Goal: Task Accomplishment & Management: Complete application form

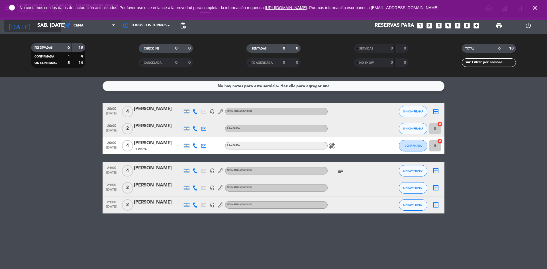
click at [55, 24] on icon "arrow_drop_down" at bounding box center [56, 25] width 7 height 7
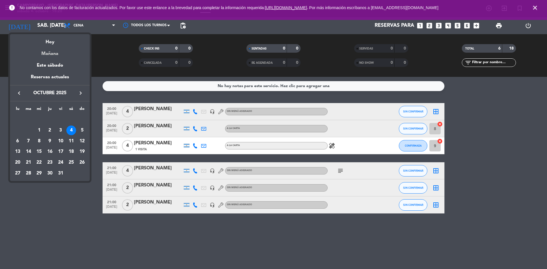
click at [49, 54] on div "Mañana" at bounding box center [50, 52] width 80 height 12
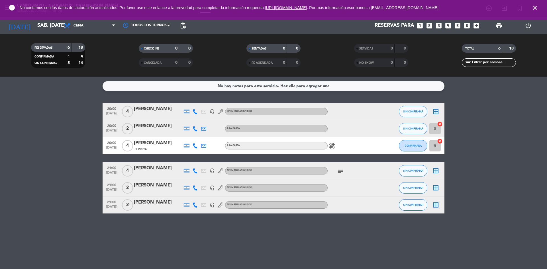
type input "dom. [DATE]"
click at [84, 22] on span "Cena" at bounding box center [89, 25] width 57 height 13
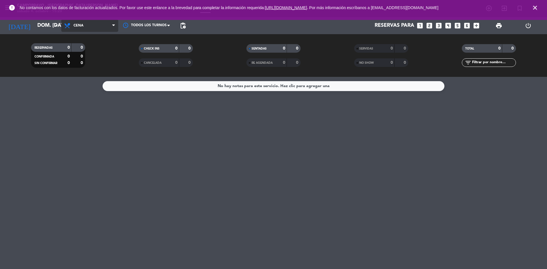
click at [89, 27] on span "Cena" at bounding box center [89, 25] width 57 height 13
click at [365, 162] on div "No hay notas para este servicio. Haz clic para agregar una" at bounding box center [273, 173] width 547 height 192
click at [76, 24] on span "Cena" at bounding box center [79, 26] width 10 height 4
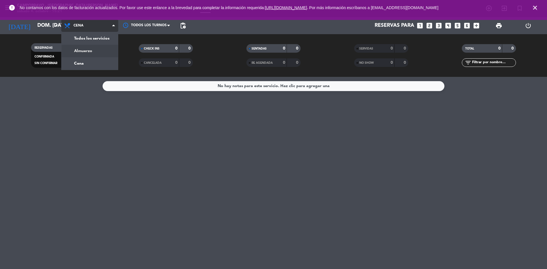
click at [89, 48] on div "menu Campobravo - [GEOGRAPHIC_DATA][PERSON_NAME] sábado 4. octubre - 15:21 Mis …" at bounding box center [273, 38] width 547 height 77
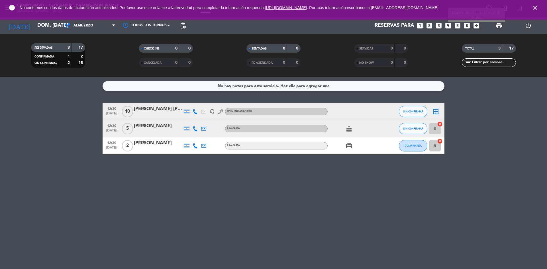
click at [477, 26] on icon "add_box" at bounding box center [476, 25] width 7 height 7
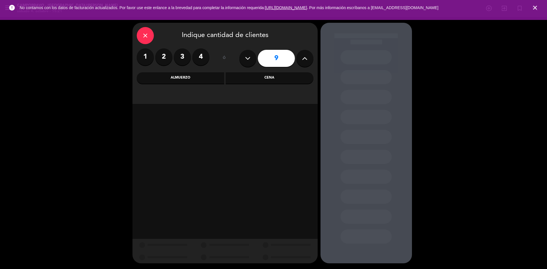
click at [248, 55] on icon at bounding box center [247, 58] width 5 height 9
type input "8"
click at [200, 78] on div "Almuerzo" at bounding box center [181, 77] width 88 height 11
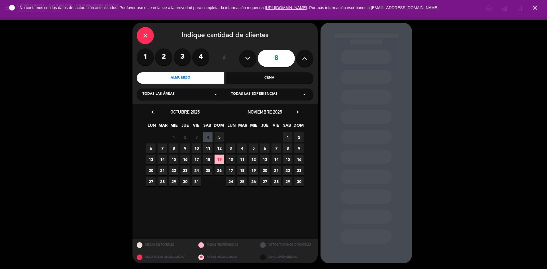
click at [220, 161] on span "19" at bounding box center [219, 159] width 9 height 9
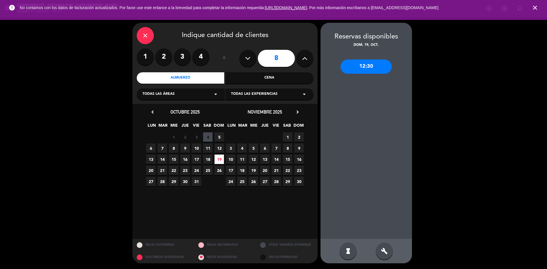
click at [376, 66] on div "12:30" at bounding box center [366, 67] width 51 height 14
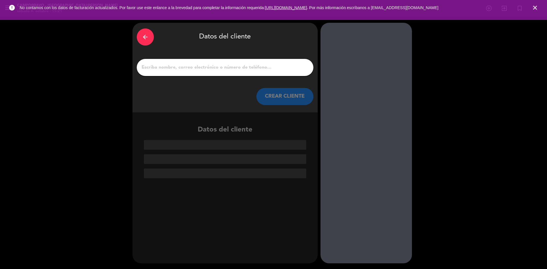
click at [143, 38] on icon "arrow_back" at bounding box center [145, 37] width 7 height 7
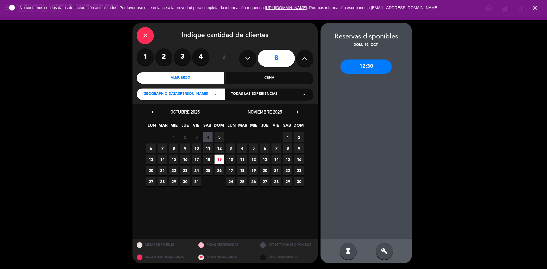
click at [221, 135] on span "5" at bounding box center [219, 137] width 9 height 9
click at [220, 136] on span "5" at bounding box center [219, 137] width 9 height 9
click at [373, 66] on div "12:30" at bounding box center [366, 67] width 51 height 14
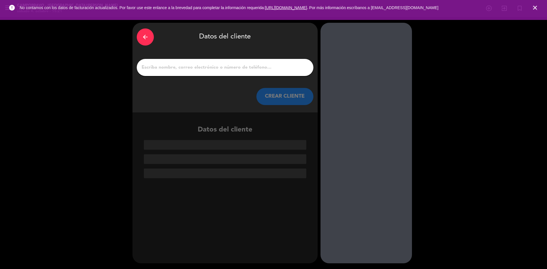
click at [264, 73] on div at bounding box center [225, 67] width 177 height 17
click at [249, 65] on input "1" at bounding box center [225, 68] width 168 height 8
click at [143, 36] on icon "arrow_back" at bounding box center [145, 37] width 7 height 7
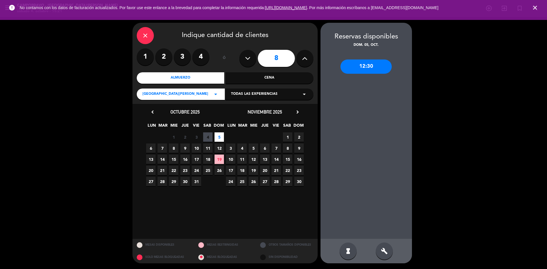
click at [144, 37] on icon "close" at bounding box center [145, 35] width 7 height 7
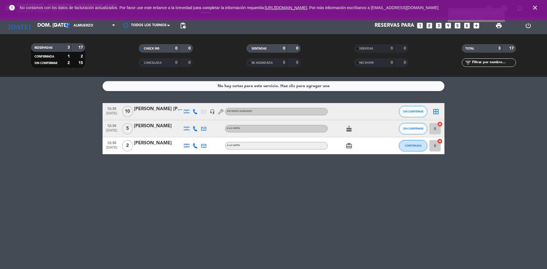
click at [476, 23] on icon "add_box" at bounding box center [476, 25] width 7 height 7
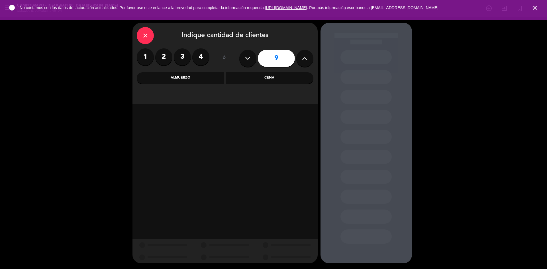
click at [242, 59] on button at bounding box center [247, 58] width 17 height 17
type input "8"
click at [197, 76] on div "Almuerzo" at bounding box center [181, 77] width 88 height 11
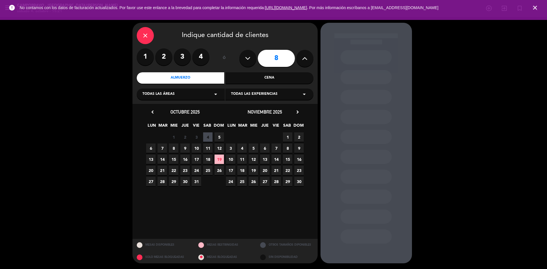
click at [216, 134] on span "5" at bounding box center [219, 137] width 9 height 9
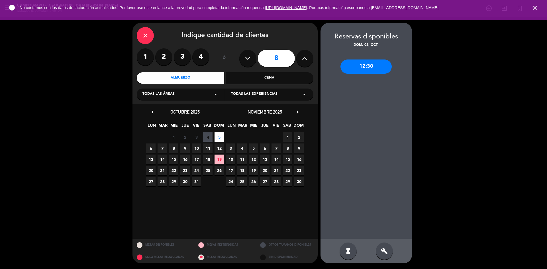
click at [368, 68] on div "12:30" at bounding box center [366, 67] width 51 height 14
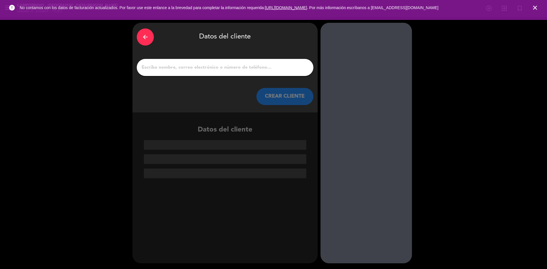
click at [221, 68] on input "1" at bounding box center [225, 68] width 168 height 8
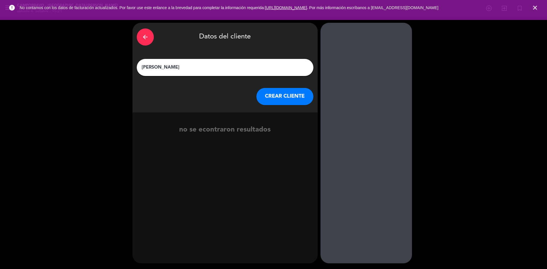
type input "[PERSON_NAME]"
click at [286, 103] on button "CREAR CLIENTE" at bounding box center [284, 96] width 57 height 17
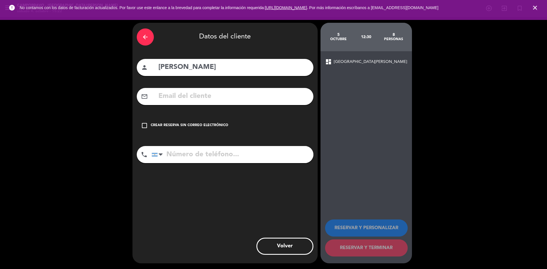
click at [213, 99] on input "text" at bounding box center [233, 97] width 151 height 12
click at [178, 152] on input "tel" at bounding box center [233, 154] width 162 height 17
click at [145, 124] on icon "check_box_outline_blank" at bounding box center [144, 125] width 7 height 7
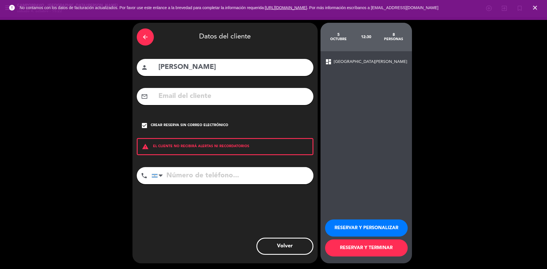
click at [193, 176] on input "tel" at bounding box center [233, 175] width 162 height 17
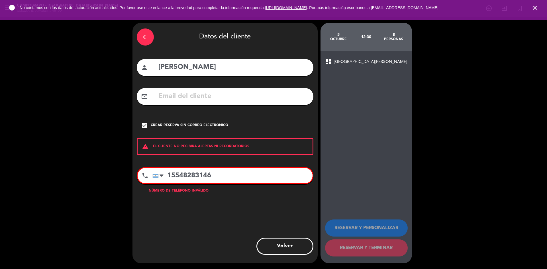
click at [205, 175] on input "15548283146" at bounding box center [232, 175] width 160 height 15
click at [208, 178] on input "15548283146" at bounding box center [232, 175] width 160 height 15
click at [266, 195] on div "phone [GEOGRAPHIC_DATA] +1 [GEOGRAPHIC_DATA] +44 [GEOGRAPHIC_DATA] ([GEOGRAPHIC…" at bounding box center [225, 181] width 177 height 28
click at [343, 62] on span "[GEOGRAPHIC_DATA][PERSON_NAME]" at bounding box center [370, 62] width 73 height 7
click at [199, 157] on div "arrow_back Datos del cliente person [PERSON_NAME] mail_outline check_box Crear …" at bounding box center [225, 143] width 185 height 241
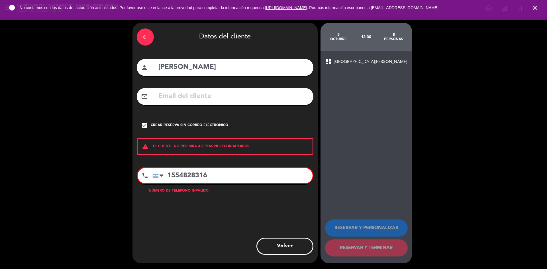
click at [184, 147] on div "warning EL CLIENTE NO RECIBIRÁ ALERTAS NI RECORDATORIOS" at bounding box center [225, 146] width 177 height 17
click at [176, 180] on input "1554828316" at bounding box center [232, 175] width 160 height 15
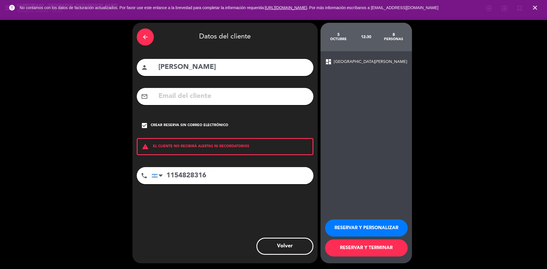
type input "1154828316"
click at [344, 248] on button "RESERVAR Y TERMINAR" at bounding box center [366, 248] width 83 height 17
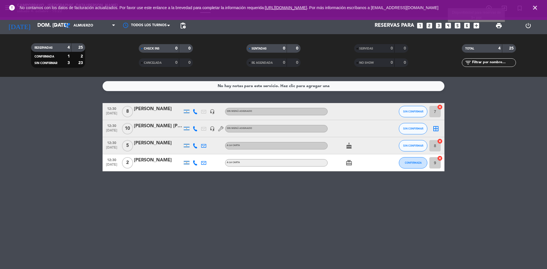
click at [475, 25] on icon "add_box" at bounding box center [476, 25] width 7 height 7
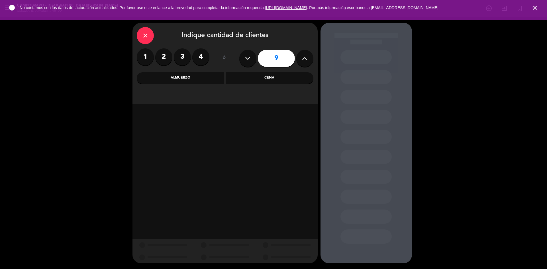
click at [245, 60] on icon at bounding box center [247, 58] width 5 height 9
type input "8"
click at [169, 83] on div "Almuerzo" at bounding box center [181, 77] width 88 height 11
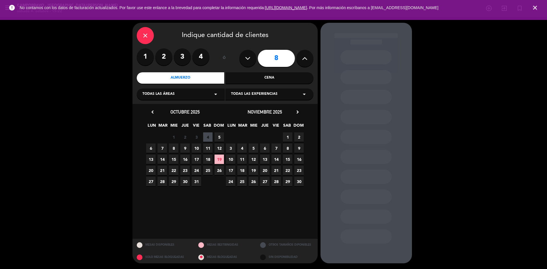
click at [219, 134] on span "5" at bounding box center [219, 137] width 9 height 9
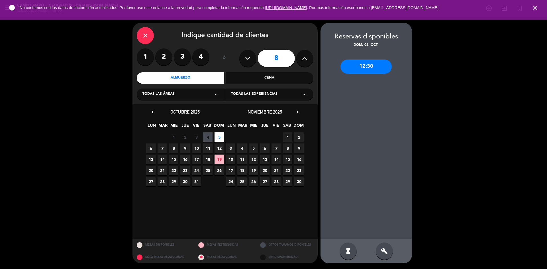
click at [376, 63] on div "12:30" at bounding box center [366, 67] width 51 height 14
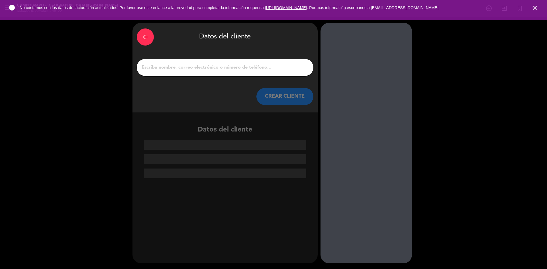
click at [247, 68] on input "1" at bounding box center [225, 68] width 168 height 8
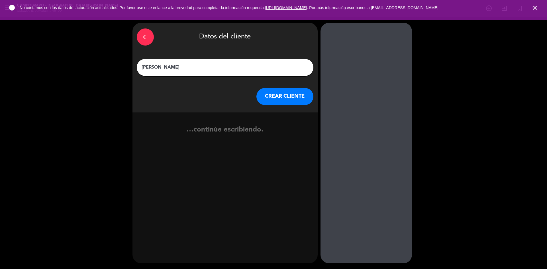
type input "[PERSON_NAME]"
click at [279, 100] on button "CREAR CLIENTE" at bounding box center [284, 96] width 57 height 17
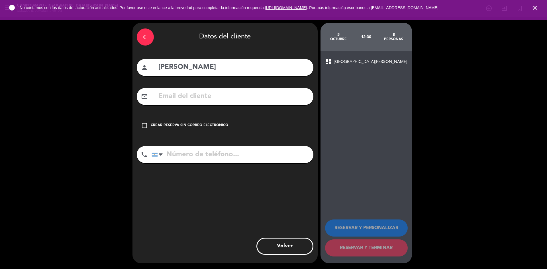
click at [142, 124] on icon "check_box_outline_blank" at bounding box center [144, 125] width 7 height 7
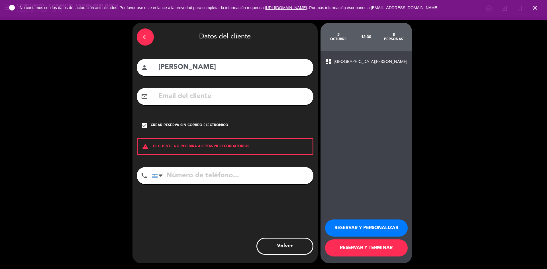
drag, startPoint x: 191, startPoint y: 170, endPoint x: 189, endPoint y: 173, distance: 3.4
click at [191, 171] on input "tel" at bounding box center [233, 175] width 162 height 17
type input "1150214917"
click at [370, 248] on button "RESERVAR Y TERMINAR" at bounding box center [366, 248] width 83 height 17
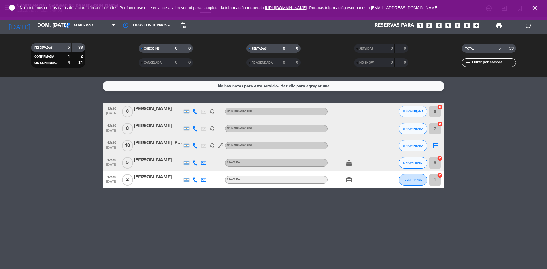
click at [248, 111] on span "Sin menú asignado" at bounding box center [239, 111] width 25 height 2
click at [271, 110] on div "Sin menú asignado" at bounding box center [276, 111] width 103 height 7
click at [271, 109] on div "Sin menú asignado" at bounding box center [276, 111] width 103 height 7
